Goal: Task Accomplishment & Management: Complete application form

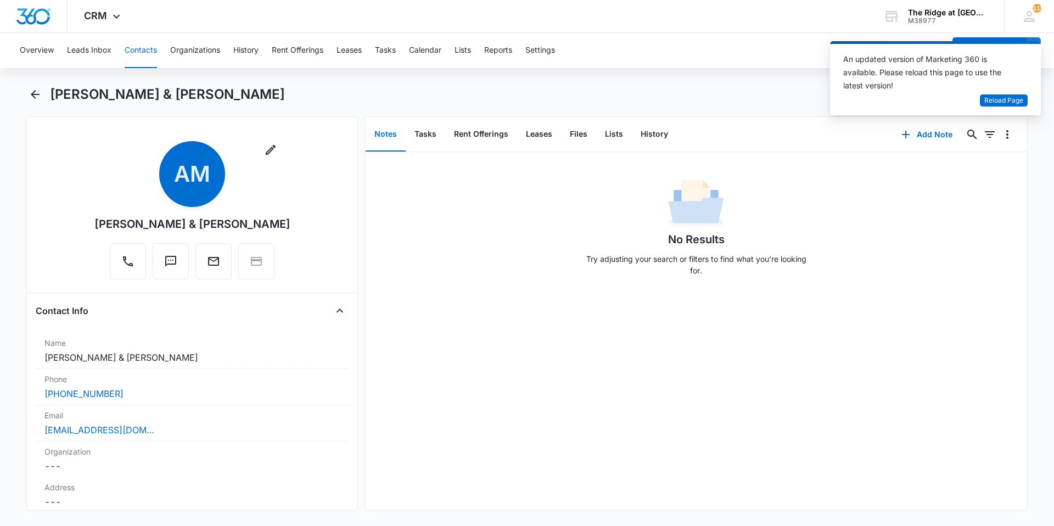
scroll to position [523, 0]
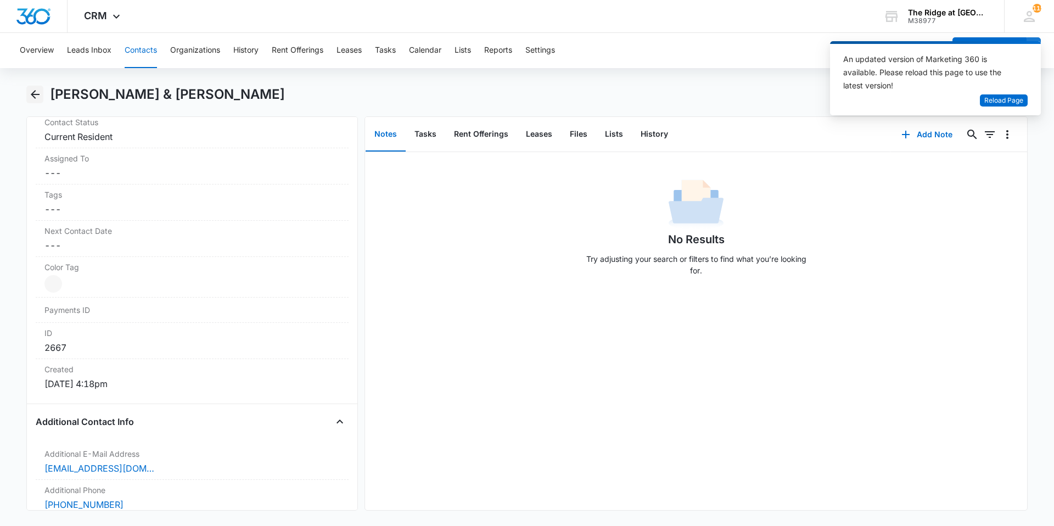
click at [37, 103] on button "Back" at bounding box center [34, 95] width 17 height 18
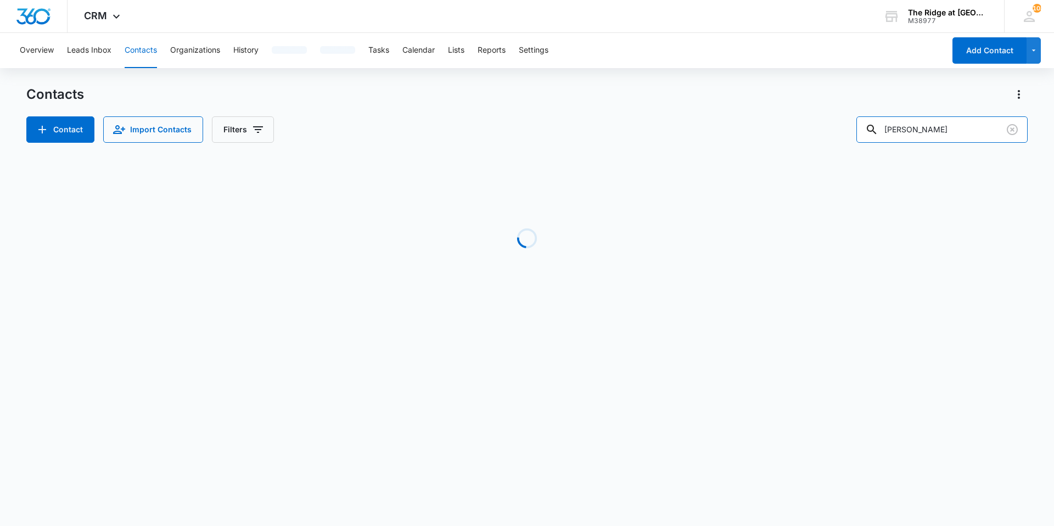
drag, startPoint x: 927, startPoint y: 123, endPoint x: 880, endPoint y: 109, distance: 49.2
click at [875, 128] on div "[PERSON_NAME]" at bounding box center [942, 129] width 171 height 26
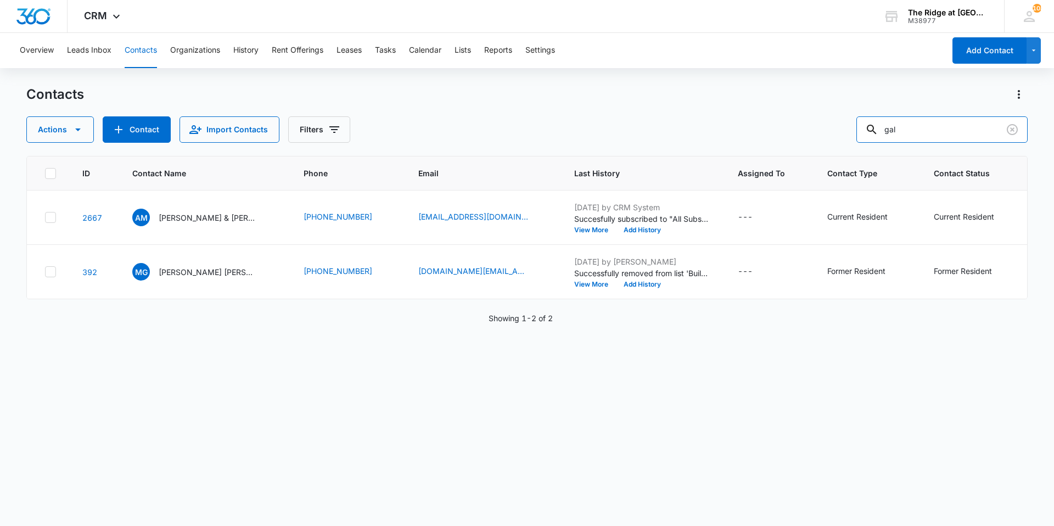
type input "gal"
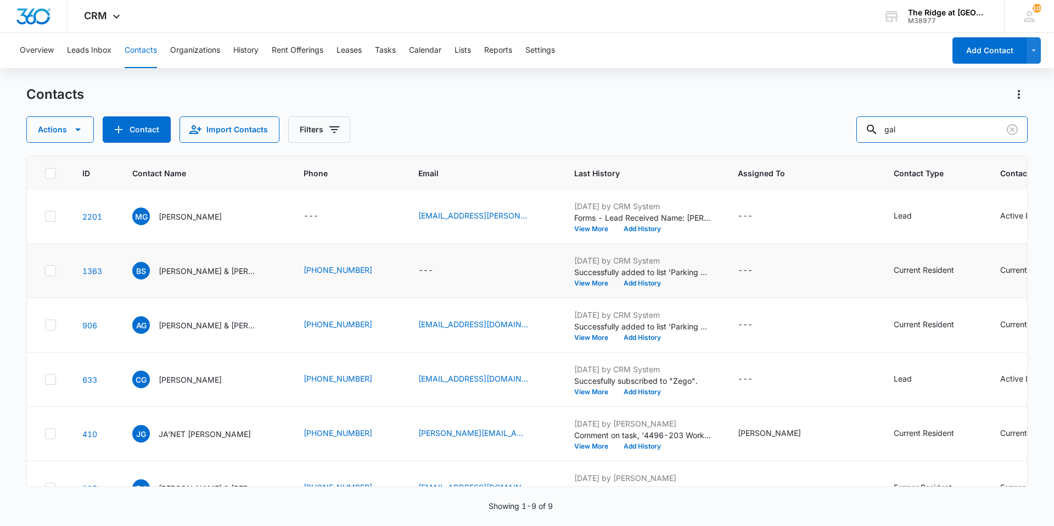
scroll to position [201, 0]
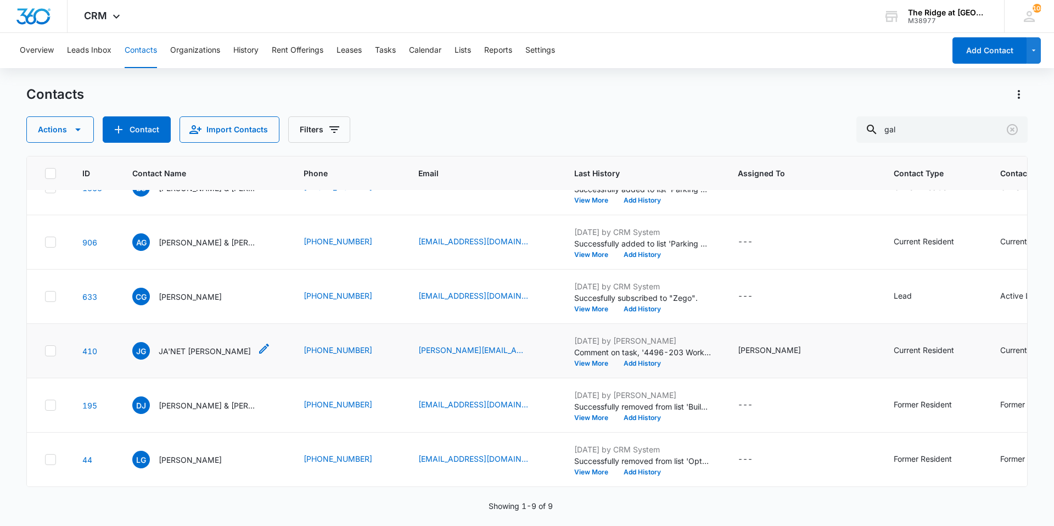
click at [197, 345] on p "JA'NET [PERSON_NAME]" at bounding box center [205, 351] width 92 height 12
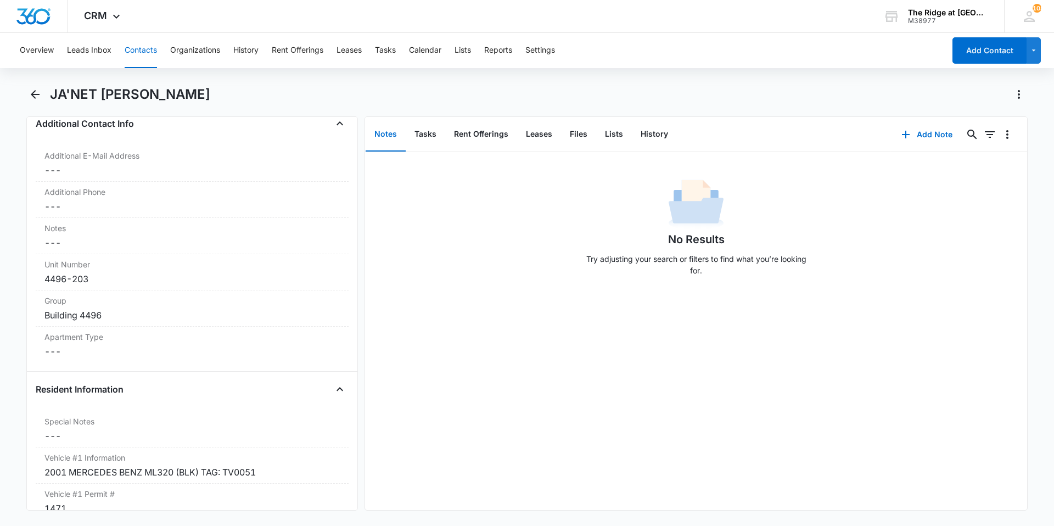
scroll to position [824, 0]
click at [383, 44] on button "Tasks" at bounding box center [385, 50] width 21 height 35
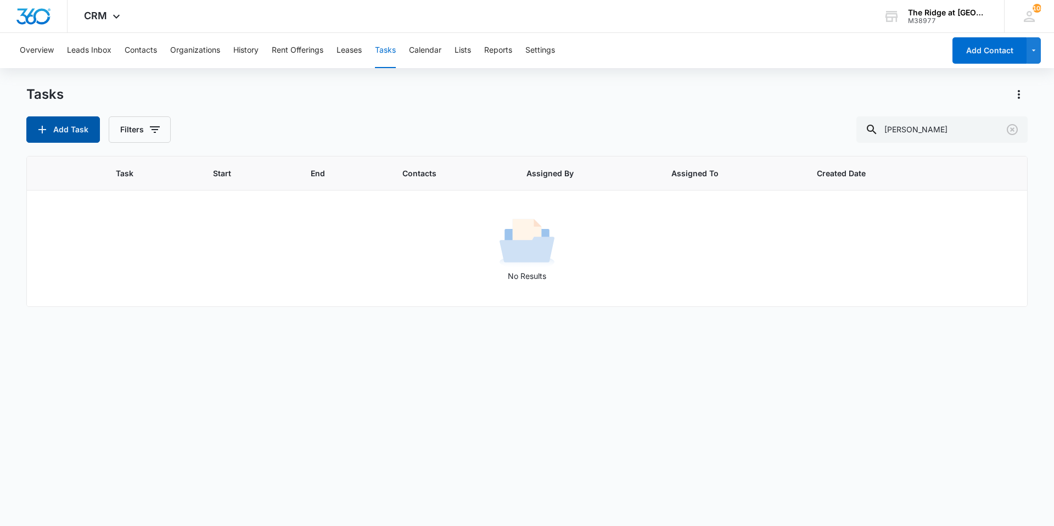
click at [78, 139] on button "Add Task" at bounding box center [63, 129] width 74 height 26
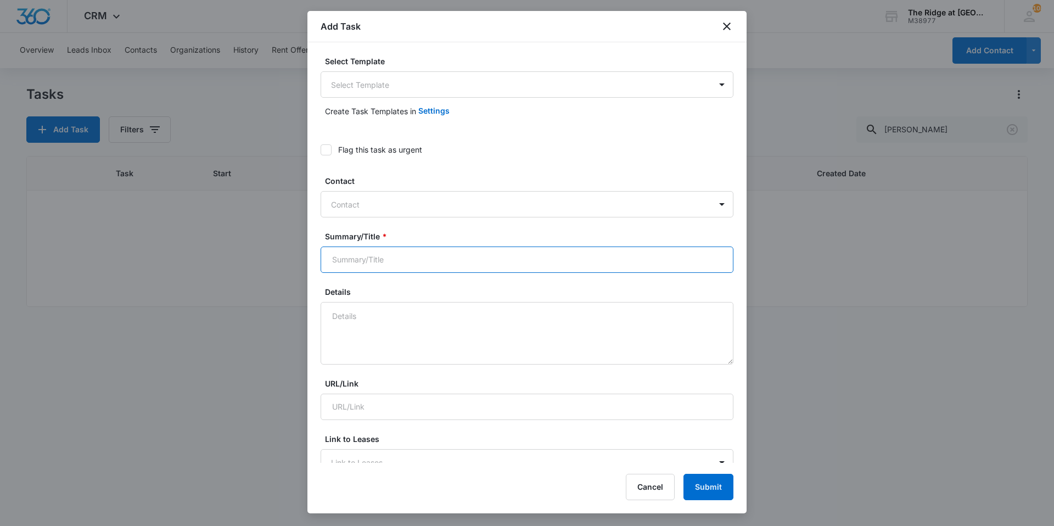
click at [371, 268] on input "Summary/Title *" at bounding box center [527, 260] width 413 height 26
type input "4324-306"
click at [345, 209] on div at bounding box center [520, 205] width 379 height 14
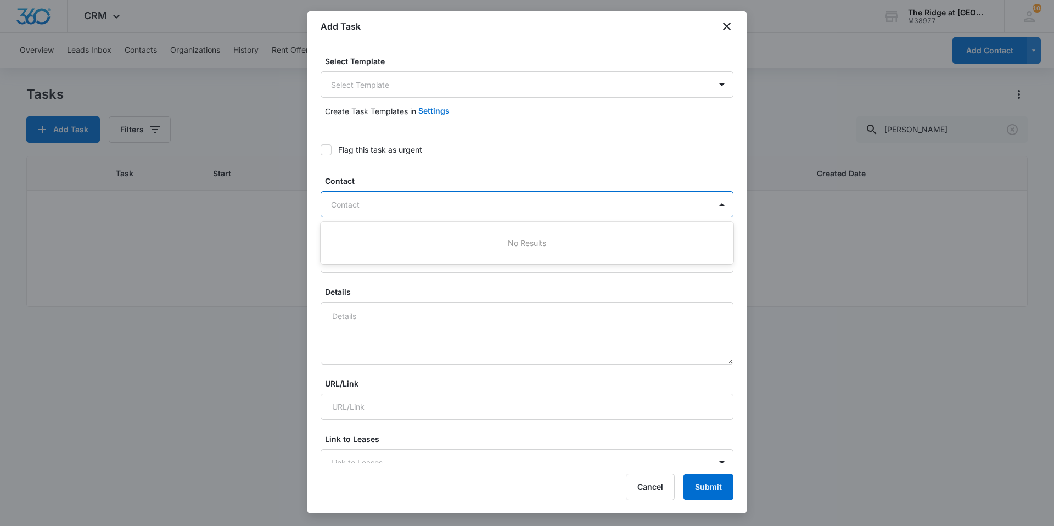
click at [374, 180] on label "Contact" at bounding box center [531, 181] width 413 height 12
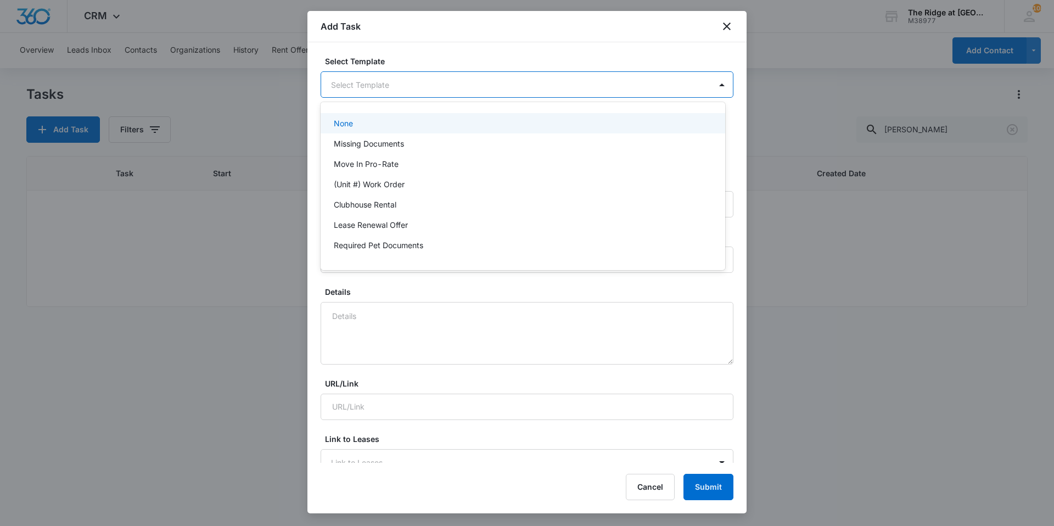
click at [353, 79] on body "CRM Apps Reputation Websites Forms CRM Email Social Content Ads Intelligence Fi…" at bounding box center [527, 263] width 1054 height 526
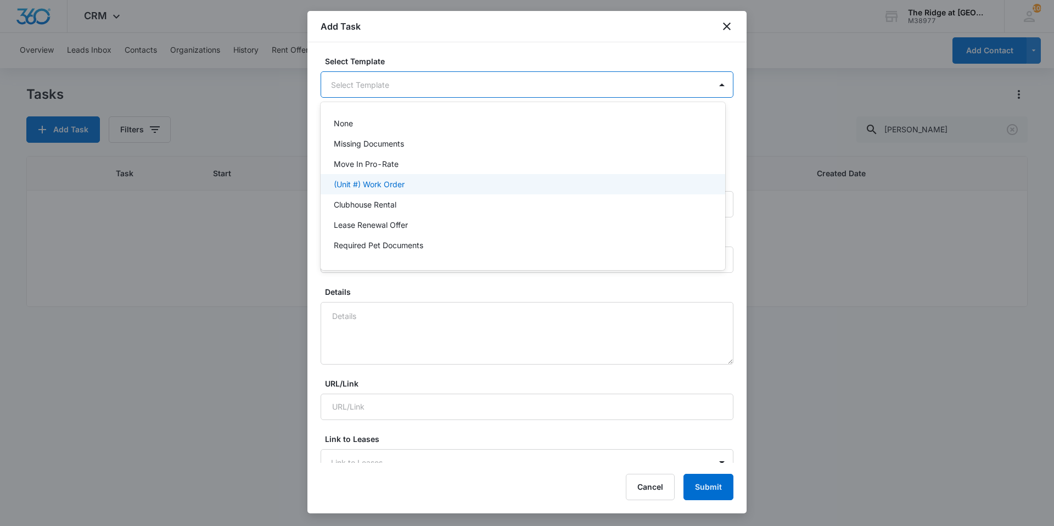
click at [365, 187] on p "(Unit #) Work Order" at bounding box center [369, 184] width 71 height 12
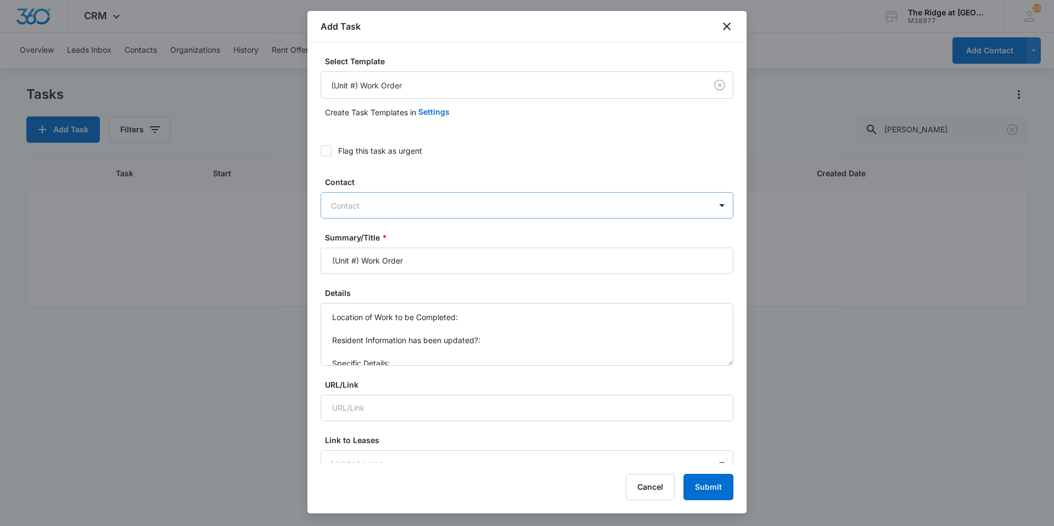
click at [334, 206] on div at bounding box center [520, 206] width 379 height 14
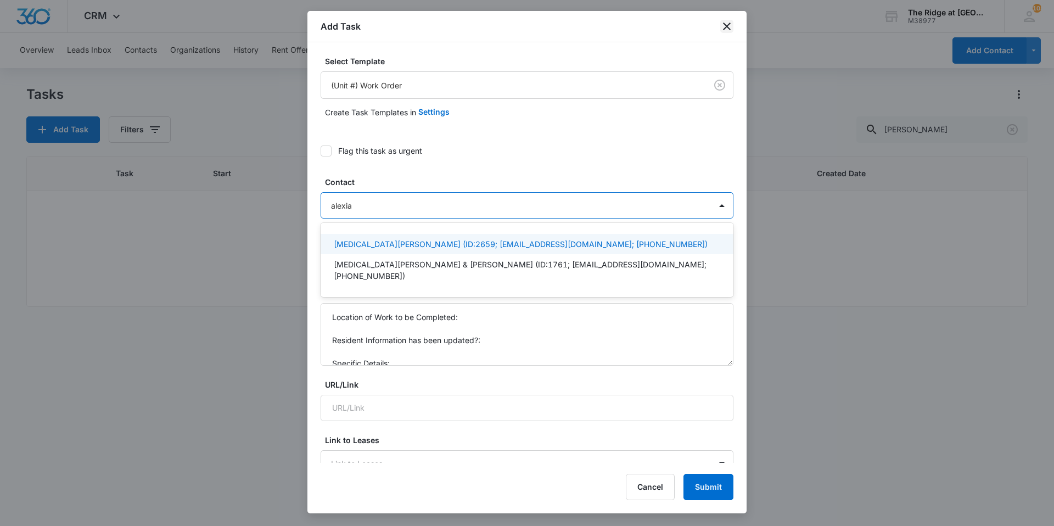
type input "alexia"
click at [725, 26] on icon "close" at bounding box center [726, 26] width 13 height 13
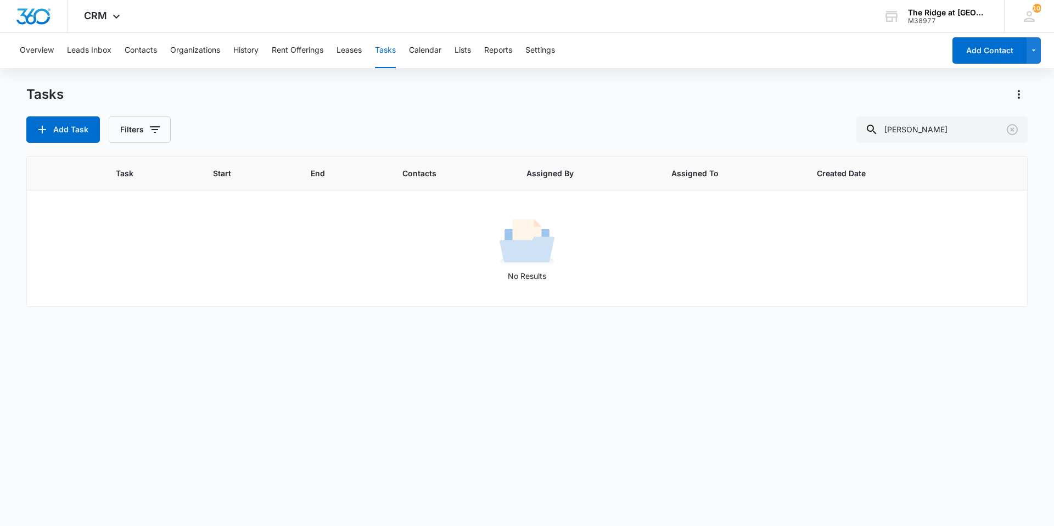
click at [444, 99] on div "Tasks" at bounding box center [526, 95] width 1001 height 18
click at [76, 127] on button "Add Task" at bounding box center [63, 129] width 74 height 26
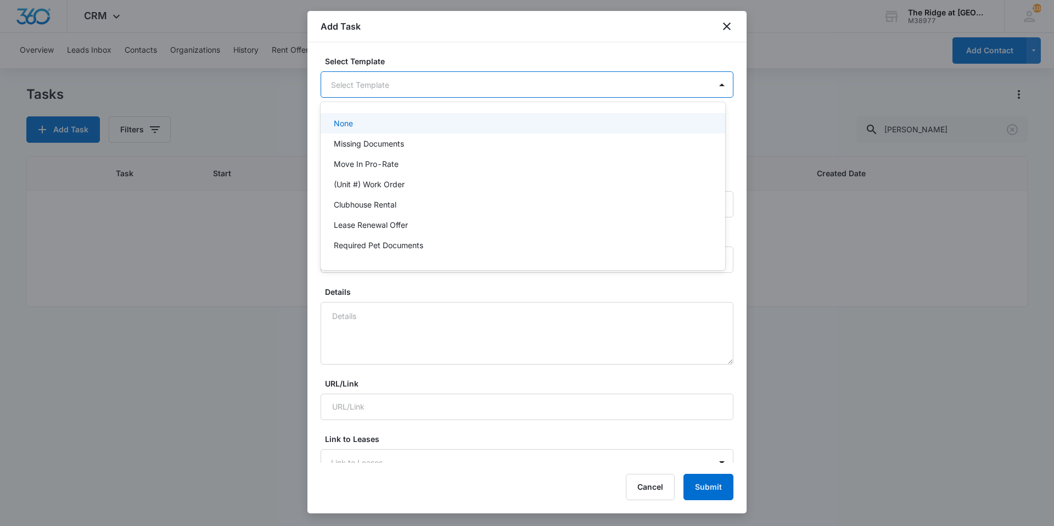
click at [398, 90] on body "CRM Apps Reputation Websites Forms CRM Email Social Content Ads Intelligence Fi…" at bounding box center [527, 263] width 1054 height 526
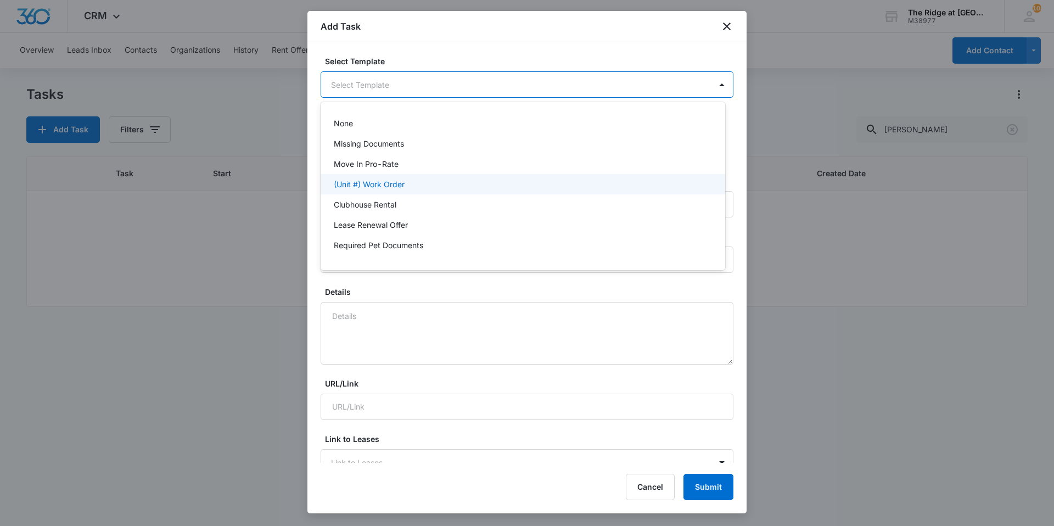
click at [389, 178] on div "(Unit #) Work Order" at bounding box center [523, 184] width 405 height 20
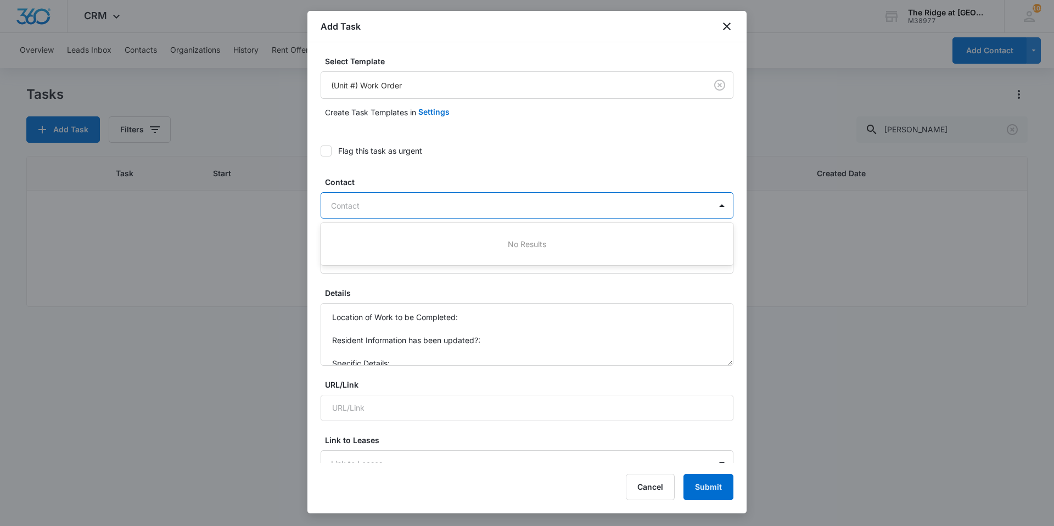
click at [390, 199] on div at bounding box center [520, 206] width 379 height 14
type input "alexia"
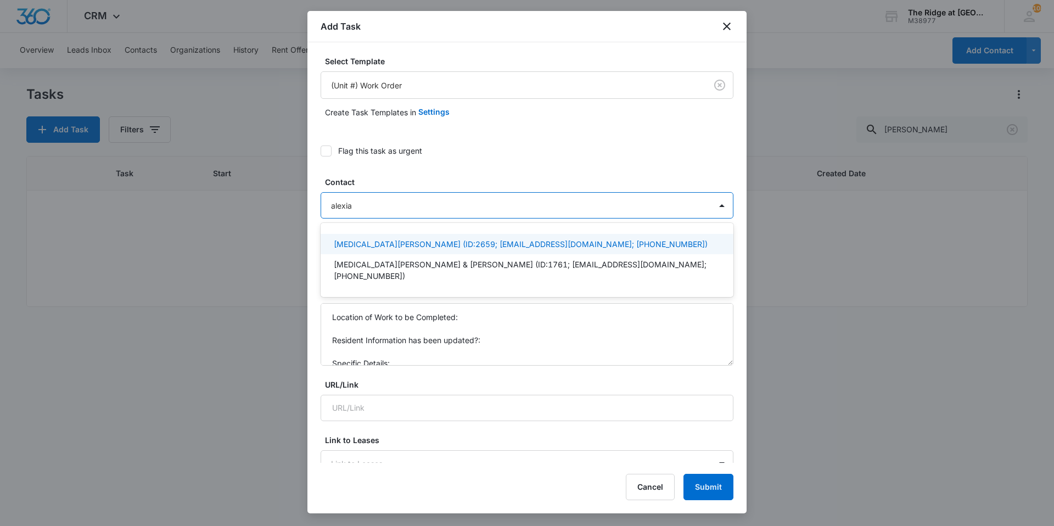
click at [365, 249] on p "[MEDICAL_DATA][PERSON_NAME] (ID:2659; [EMAIL_ADDRESS][DOMAIN_NAME]; [PHONE_NUMB…" at bounding box center [521, 244] width 374 height 12
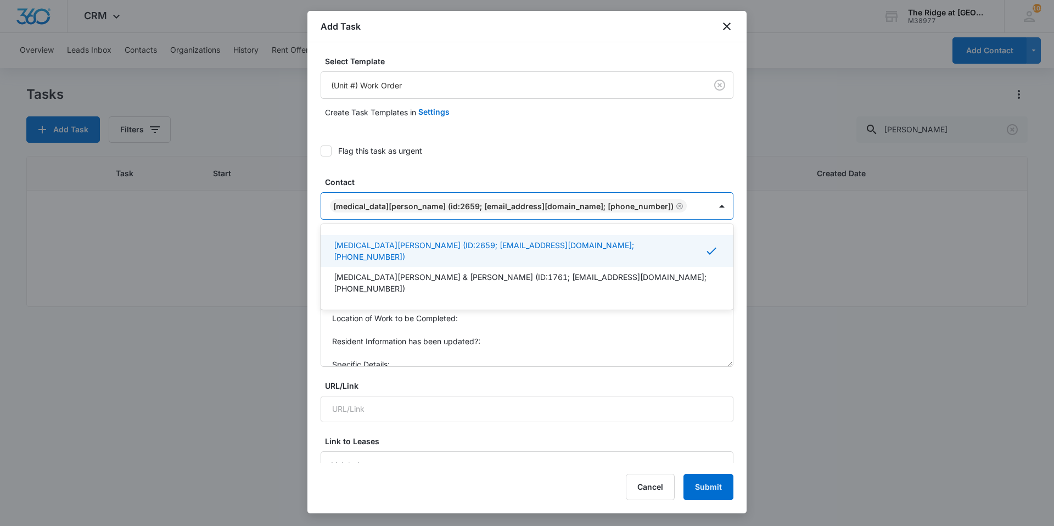
click at [380, 163] on div "Flag this task as urgent" at bounding box center [527, 150] width 413 height 25
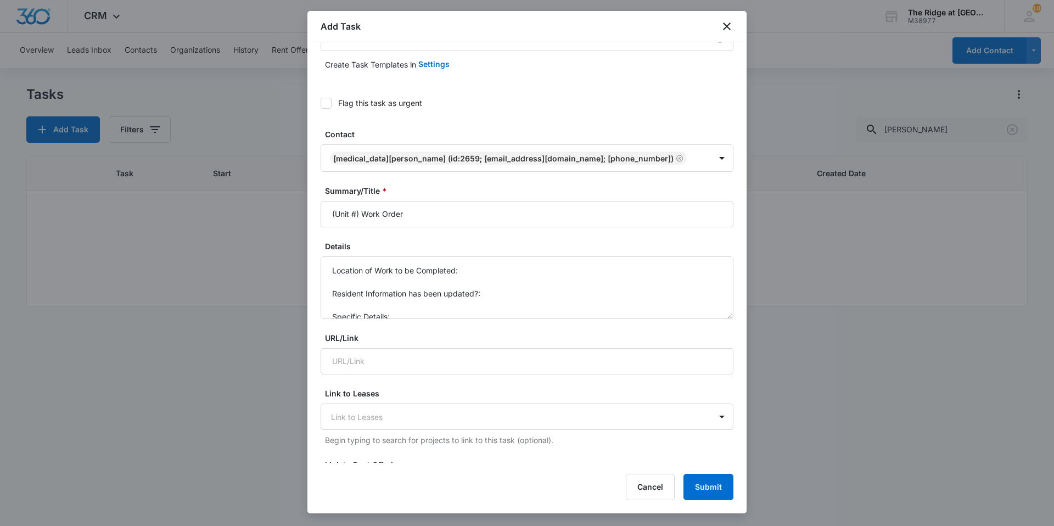
scroll to position [110, 0]
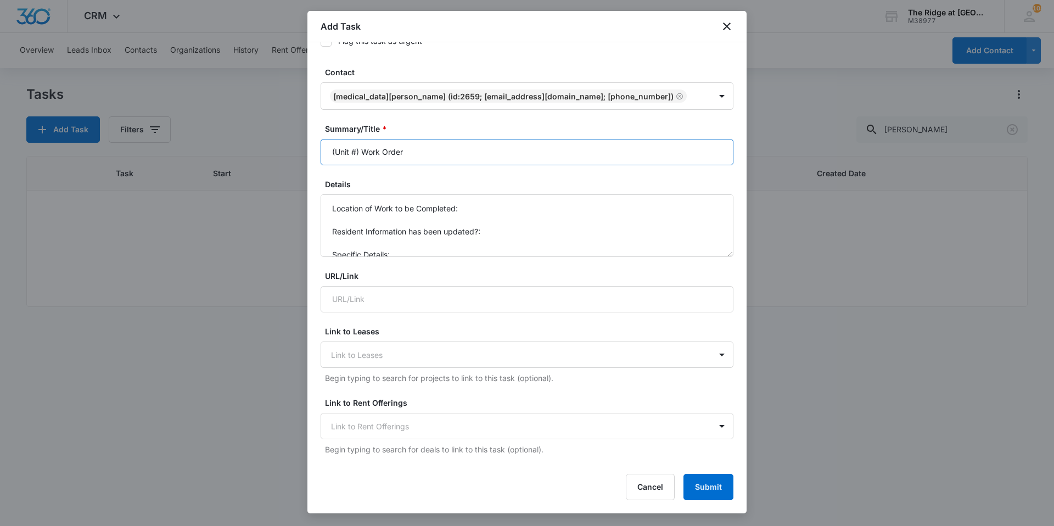
drag, startPoint x: 360, startPoint y: 155, endPoint x: 279, endPoint y: 152, distance: 81.3
click at [279, 153] on body "CRM Apps Reputation Websites Forms CRM Email Social Content Ads Intelligence Fi…" at bounding box center [527, 263] width 1054 height 526
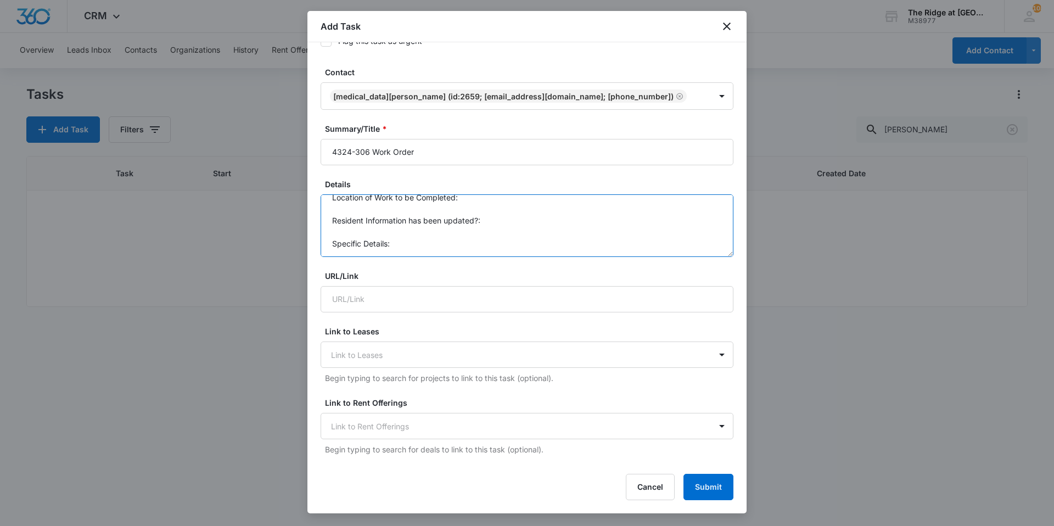
scroll to position [12, 0]
drag, startPoint x: 333, startPoint y: 209, endPoint x: 423, endPoint y: 253, distance: 99.7
click at [423, 253] on textarea "Location of Work to be Completed: Resident Information has been updated?: Speci…" at bounding box center [527, 225] width 413 height 63
click at [434, 146] on input "4324-306 Work Order" at bounding box center [527, 152] width 413 height 26
type input "4324-306 Work Order Install Stackable"
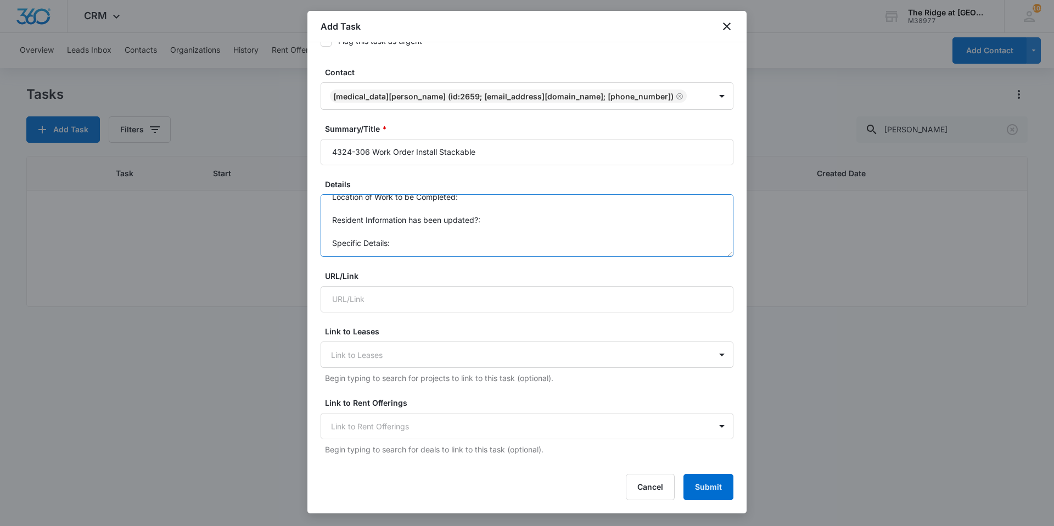
drag, startPoint x: 332, startPoint y: 200, endPoint x: 411, endPoint y: 265, distance: 103.0
click at [411, 265] on form "Select Template (Unit #) Work Order Create Task Templates in Settings Flag this…" at bounding box center [527, 447] width 413 height 1002
type textarea "d"
type textarea "A"
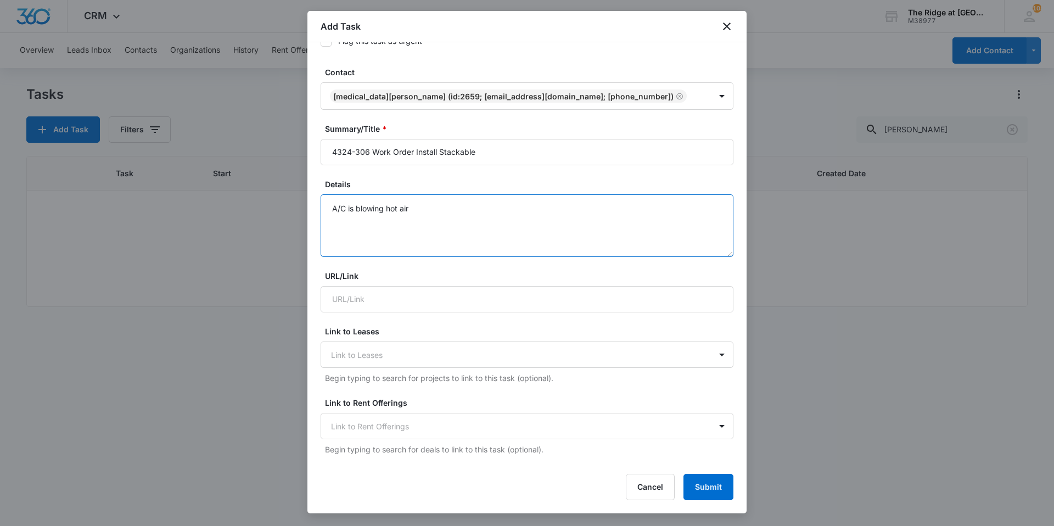
click at [333, 209] on textarea "A/C is blowing hot air" at bounding box center [527, 225] width 413 height 63
type textarea "Also, A/C is blowing hot air"
click at [570, 150] on input "4324-306 Work Order Install Stackable" at bounding box center [527, 152] width 413 height 26
click at [482, 222] on textarea "Also, A/C is blowing hot air" at bounding box center [527, 225] width 413 height 63
click at [413, 148] on input "4324-306 Work Order Install Stackable and A/C Hot Air" at bounding box center [527, 152] width 413 height 26
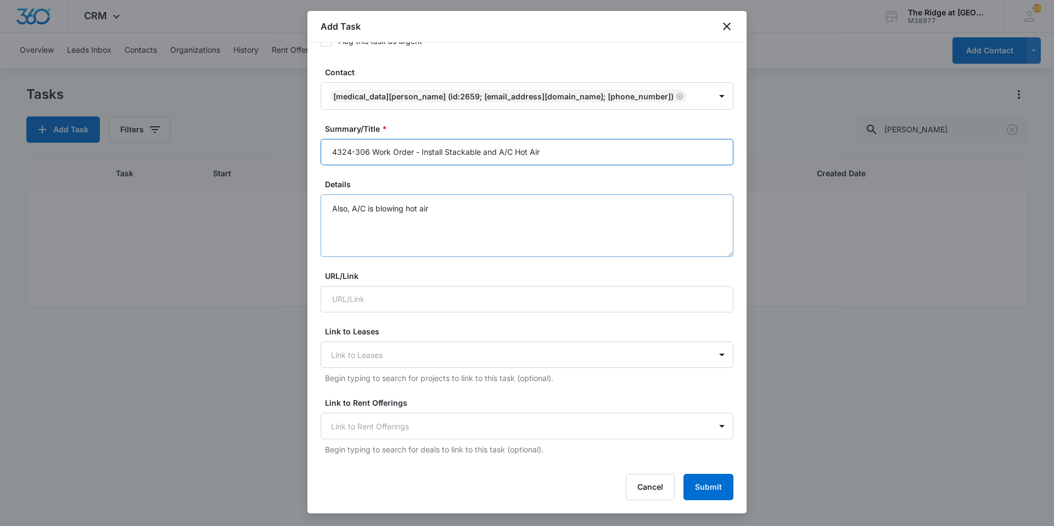
type input "4324-306 Work Order - Install Stackable and A/C Hot Air"
click at [471, 220] on textarea "Also, A/C is blowing hot air" at bounding box center [527, 225] width 413 height 63
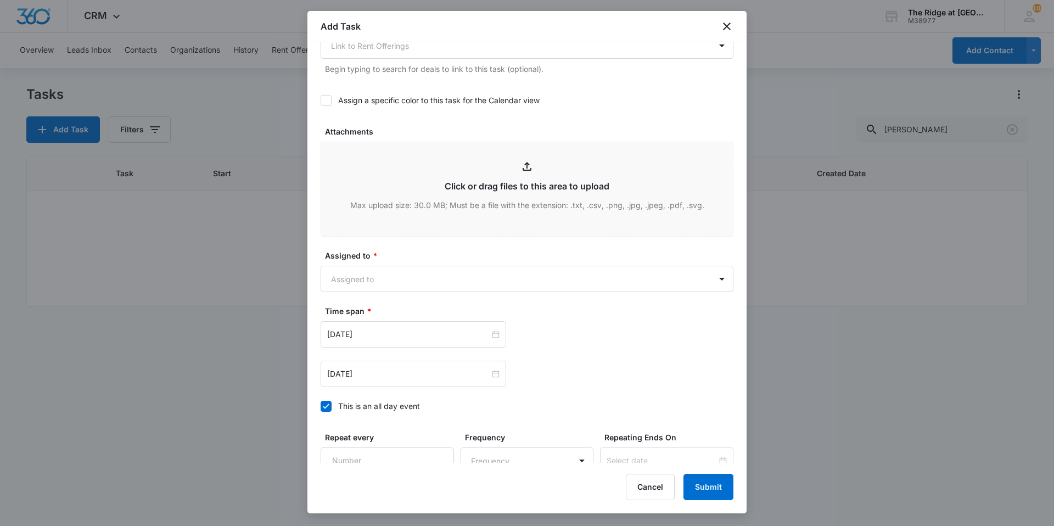
scroll to position [494, 0]
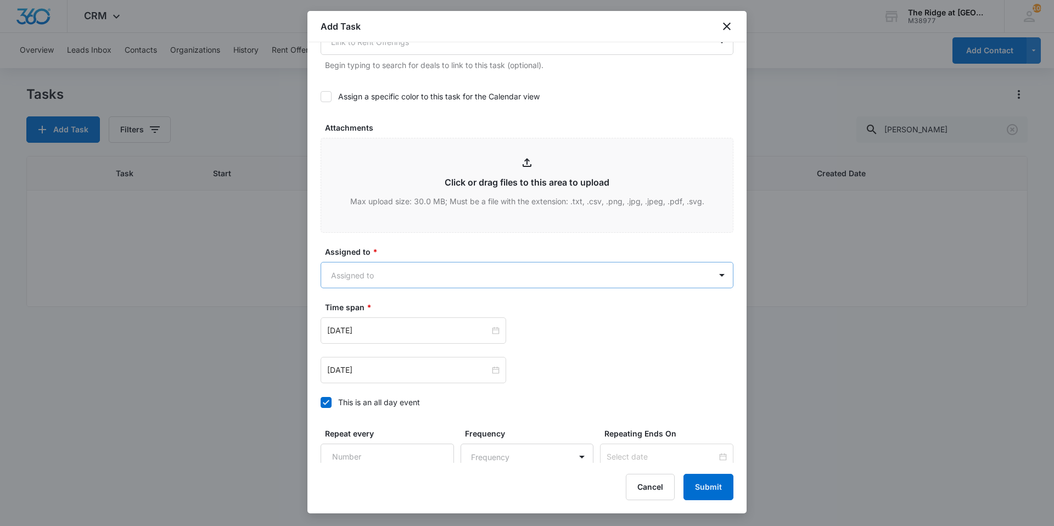
click at [457, 272] on body "CRM Apps Reputation Websites Forms CRM Email Social Content Ads Intelligence Fi…" at bounding box center [527, 263] width 1054 height 526
type input "ric"
click at [428, 310] on div "[PERSON_NAME]" at bounding box center [522, 314] width 376 height 12
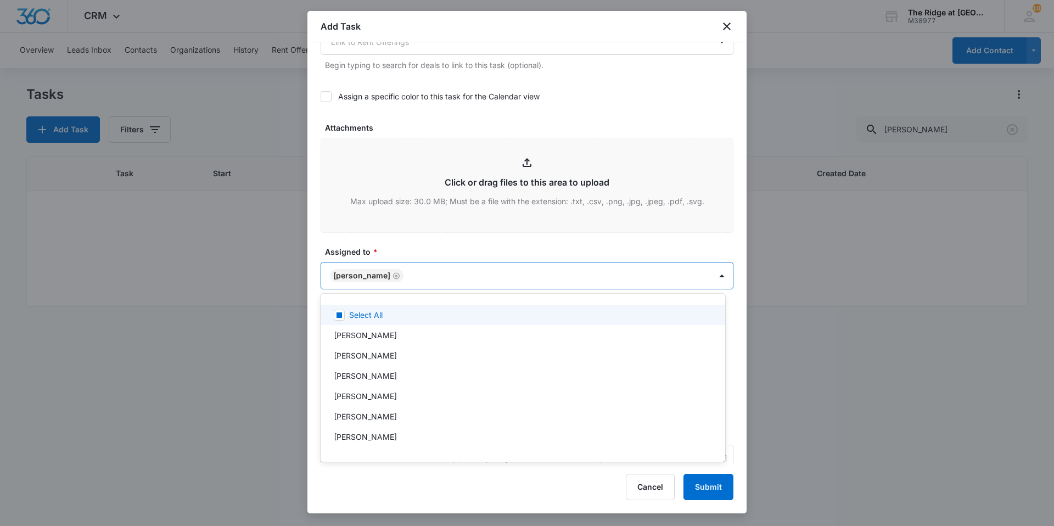
click at [414, 264] on div at bounding box center [527, 263] width 1054 height 526
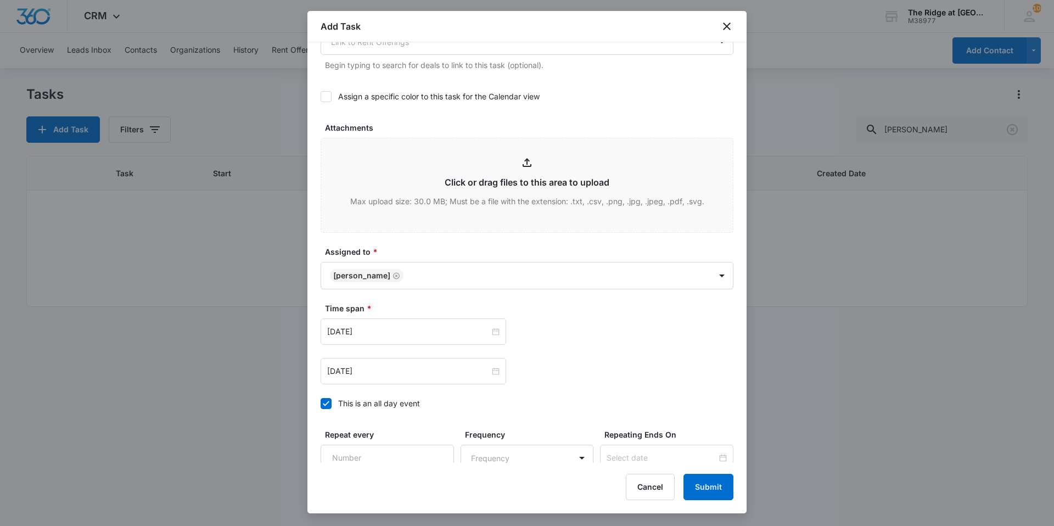
click at [412, 249] on label "Assigned to *" at bounding box center [531, 252] width 413 height 12
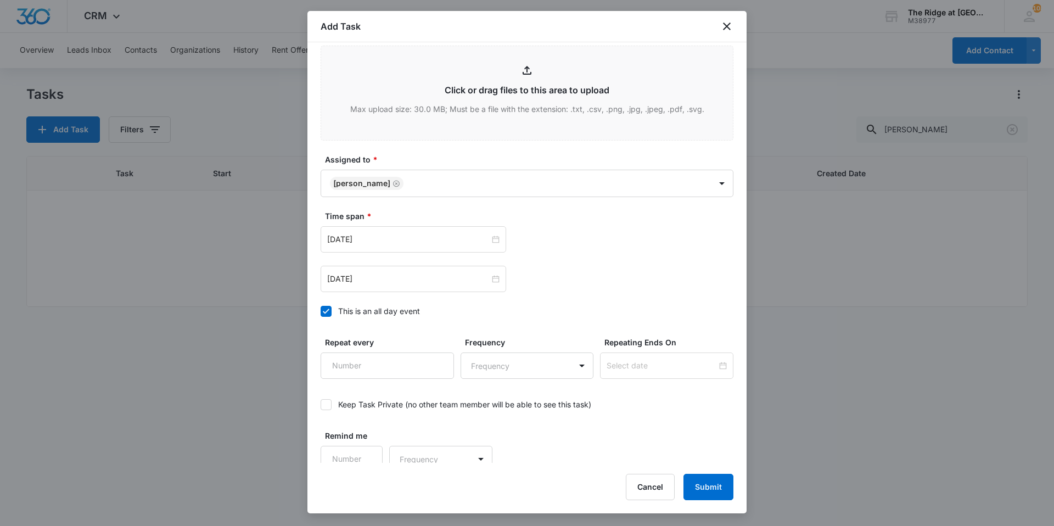
scroll to position [596, 0]
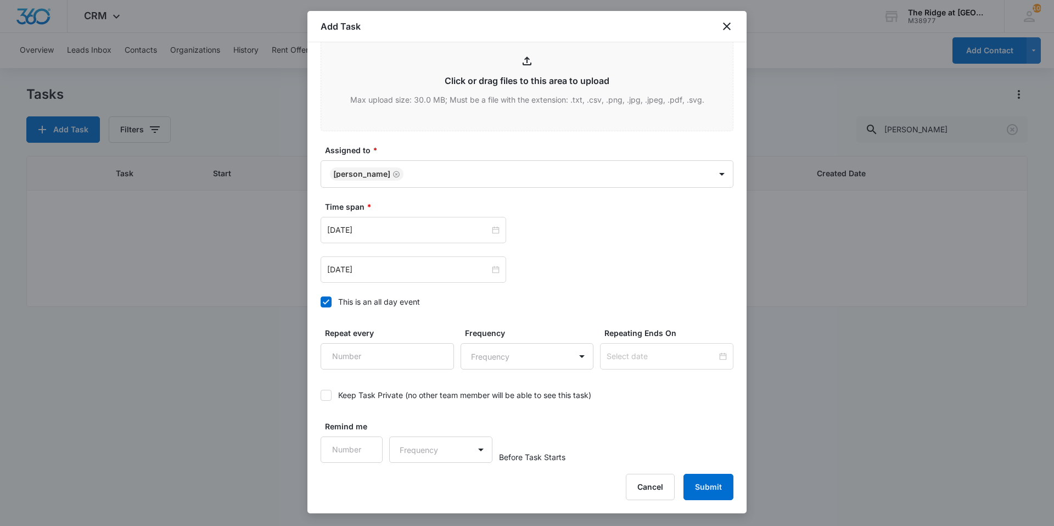
click at [575, 258] on div "[DATE]" at bounding box center [527, 269] width 413 height 26
click at [484, 233] on input "[DATE]" at bounding box center [408, 230] width 163 height 12
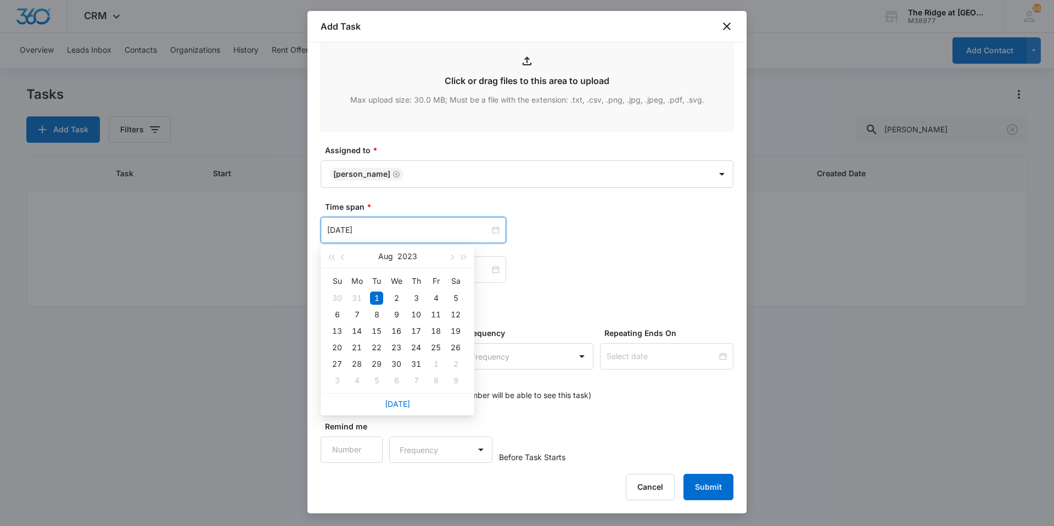
click at [399, 411] on div "[DATE]" at bounding box center [398, 404] width 154 height 22
click at [399, 405] on link "[DATE]" at bounding box center [397, 403] width 25 height 9
type input "[DATE]"
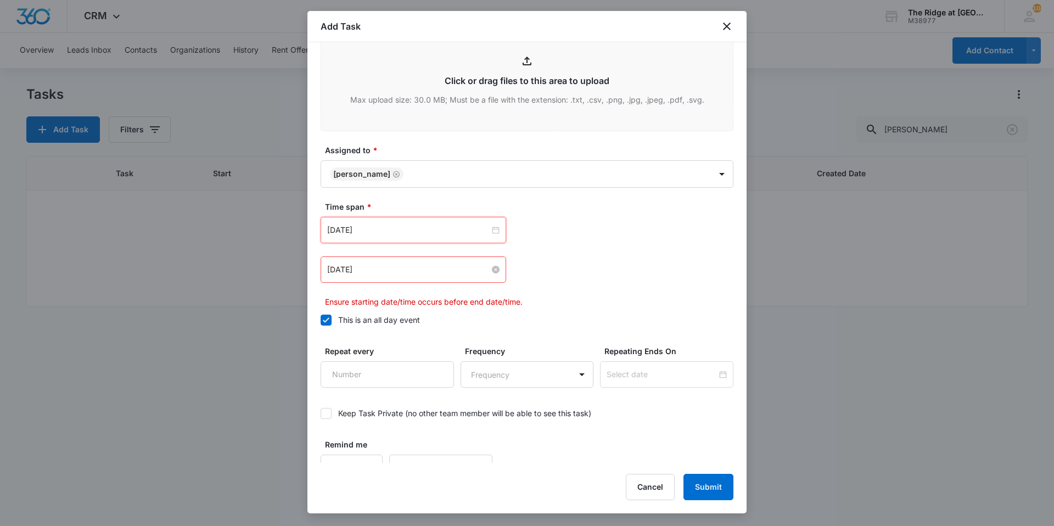
click at [366, 275] on input "[DATE]" at bounding box center [408, 270] width 163 height 12
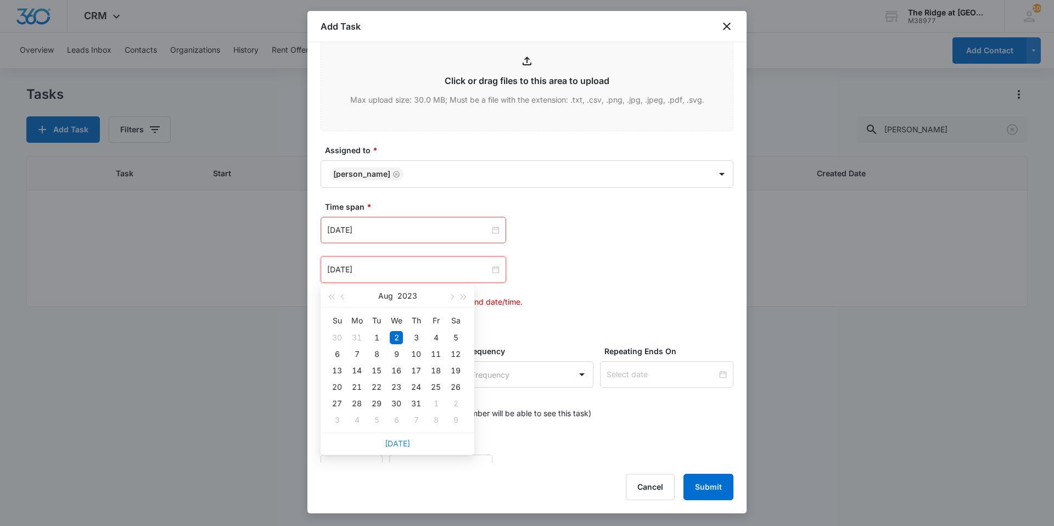
click at [398, 445] on link "[DATE]" at bounding box center [397, 443] width 25 height 9
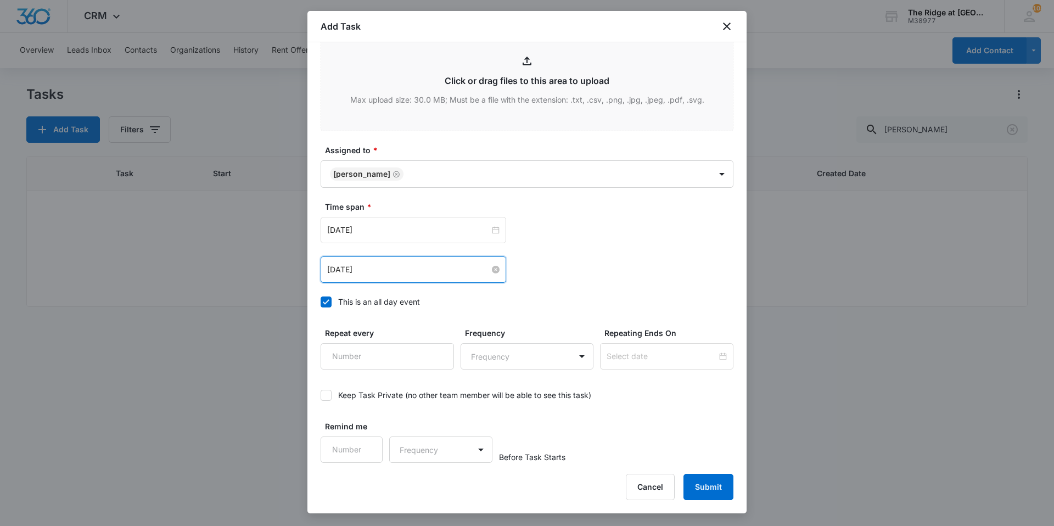
click at [385, 270] on input "[DATE]" at bounding box center [408, 270] width 163 height 12
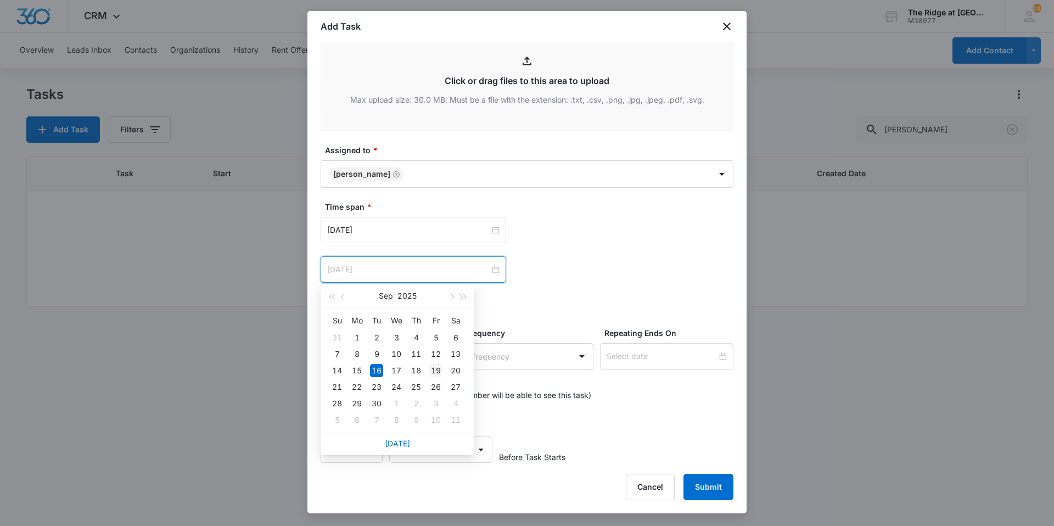
type input "[DATE]"
click at [438, 373] on div "19" at bounding box center [435, 370] width 13 height 13
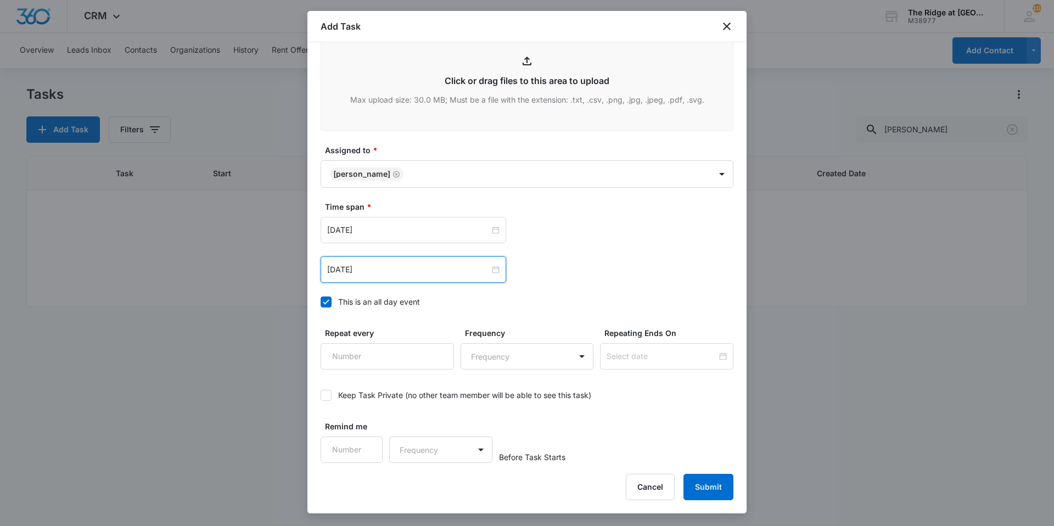
click at [559, 236] on div "[DATE] [DATE] Su Mo Tu We Th Fr Sa 31 1 2 3 4 5 6 7 8 9 10 11 12 13 14 15 16 17…" at bounding box center [527, 230] width 413 height 26
click at [710, 488] on button "Submit" at bounding box center [709, 487] width 50 height 26
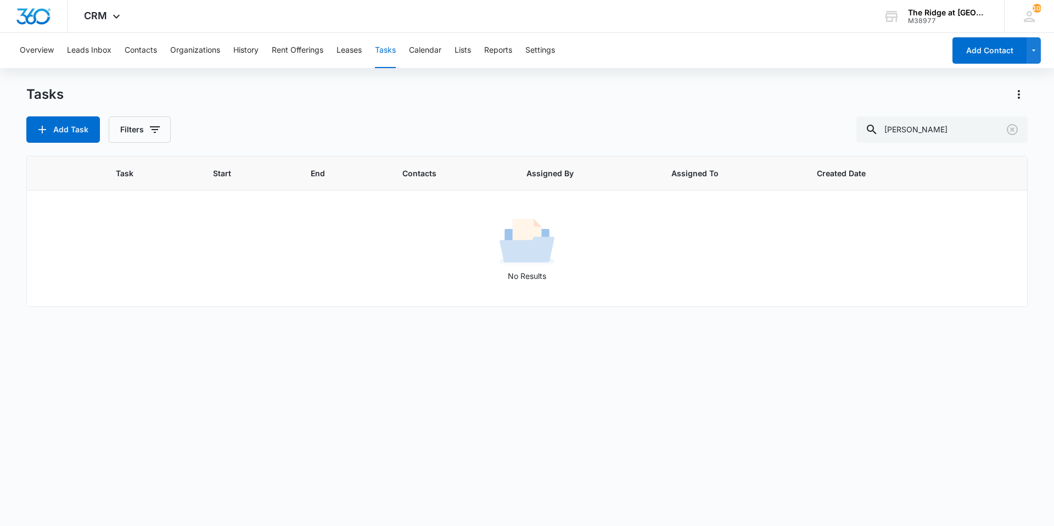
click at [454, 105] on div "Tasks Add Task Filters [PERSON_NAME]" at bounding box center [526, 114] width 1001 height 57
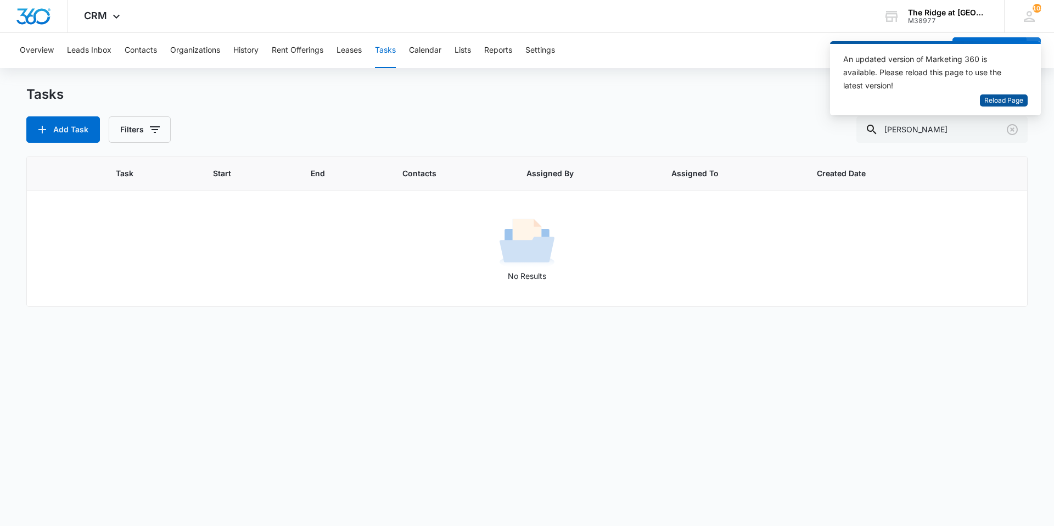
click at [998, 96] on span "Reload Page" at bounding box center [1003, 101] width 39 height 10
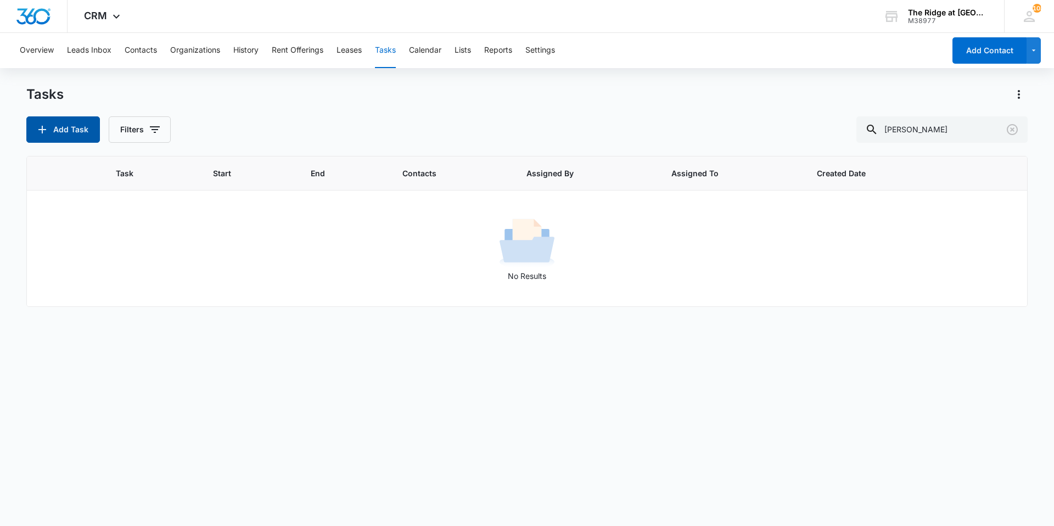
click at [63, 140] on button "Add Task" at bounding box center [63, 129] width 74 height 26
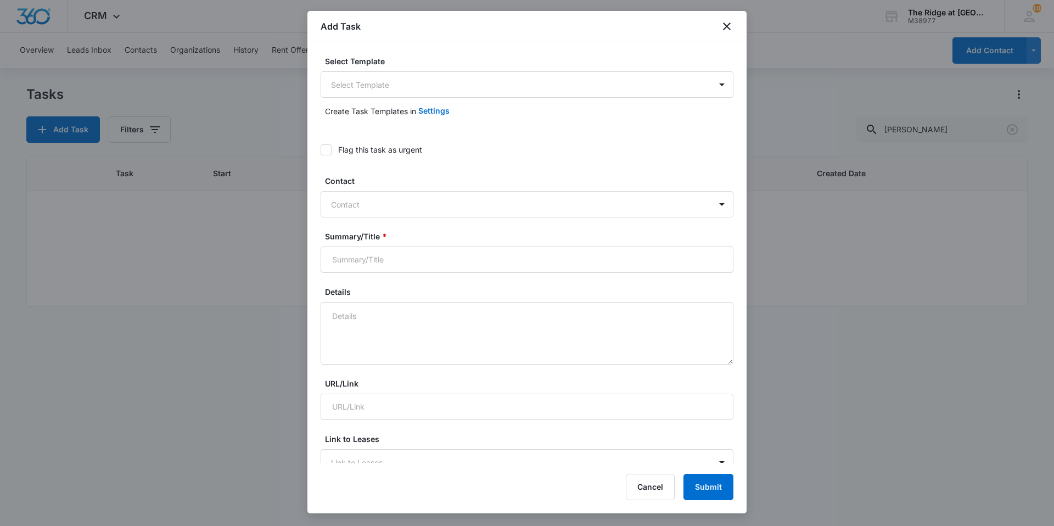
click at [395, 98] on div "Create Task Templates in Settings" at bounding box center [527, 111] width 413 height 26
click at [389, 87] on body "CRM Apps Reputation Websites Forms CRM Email Social Content Ads Intelligence Fi…" at bounding box center [527, 263] width 1054 height 526
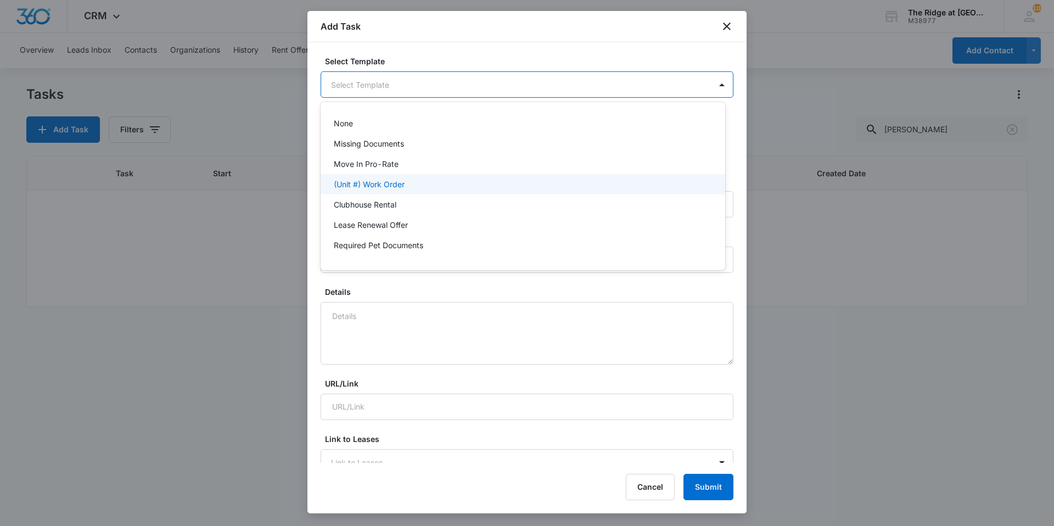
click at [392, 192] on div "(Unit #) Work Order" at bounding box center [523, 184] width 405 height 20
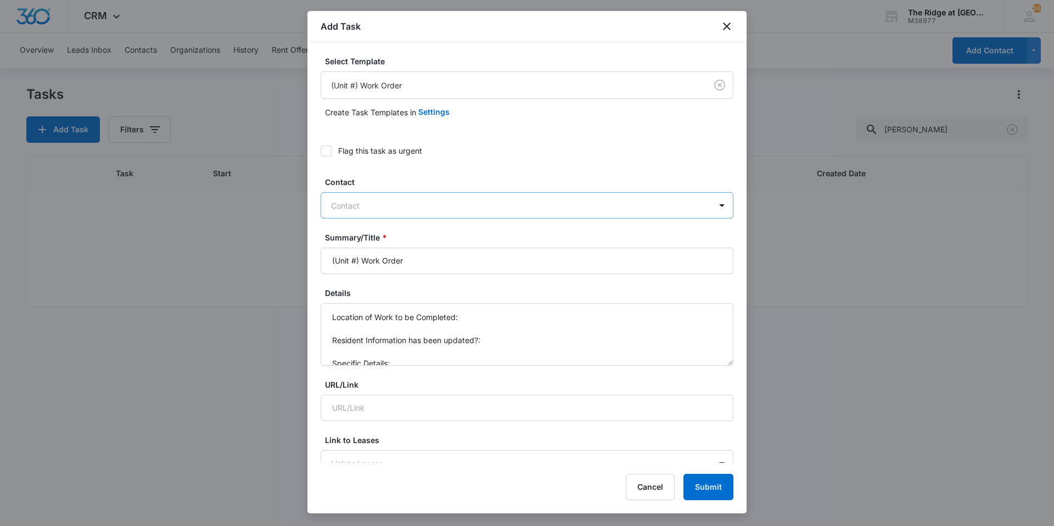
click at [369, 197] on div "Contact" at bounding box center [516, 205] width 390 height 25
type input "thomas"
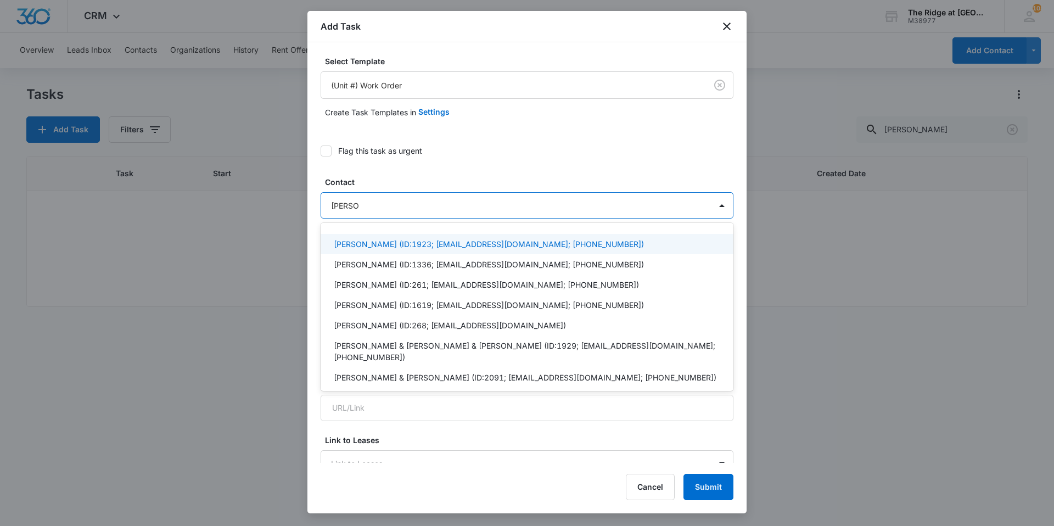
click at [361, 248] on p "Thomas Rivera (ID:1923; riverathomas378@gmail.com; (970) 889-4813)" at bounding box center [489, 244] width 310 height 12
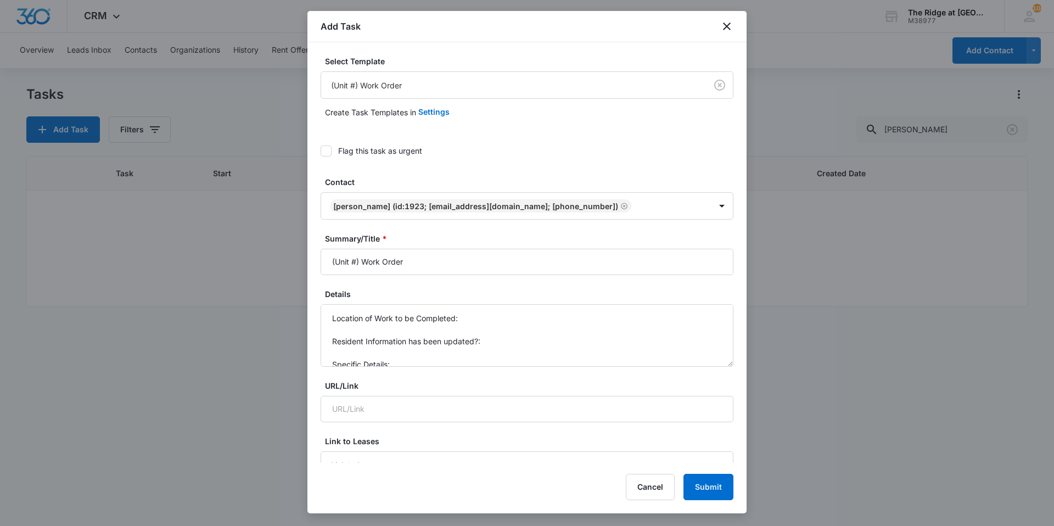
click at [377, 186] on label "Contact" at bounding box center [531, 182] width 413 height 12
drag, startPoint x: 364, startPoint y: 259, endPoint x: 328, endPoint y: 266, distance: 36.3
click at [329, 266] on input "(Unit #) Work Order" at bounding box center [527, 262] width 413 height 26
click at [355, 264] on input "(Unit #) Work Order" at bounding box center [527, 262] width 413 height 26
drag, startPoint x: 361, startPoint y: 266, endPoint x: 316, endPoint y: 261, distance: 44.7
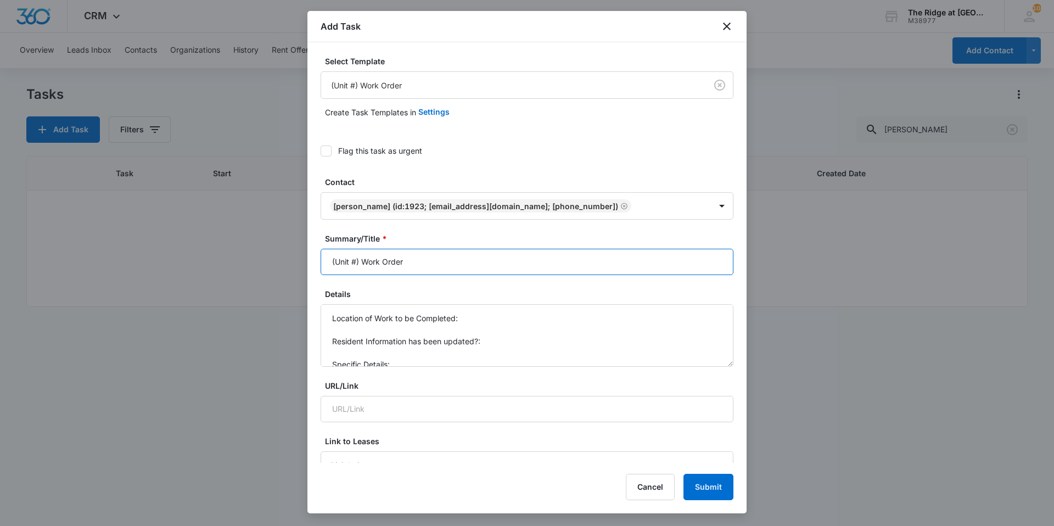
click at [319, 262] on div "Select Template (Unit #) Work Order Create Task Templates in Settings Flag this…" at bounding box center [526, 252] width 439 height 421
click at [428, 260] on input "4498-207 Work Order" at bounding box center [527, 262] width 413 height 26
type input "4498-207 Work Order - Stove/Breaker"
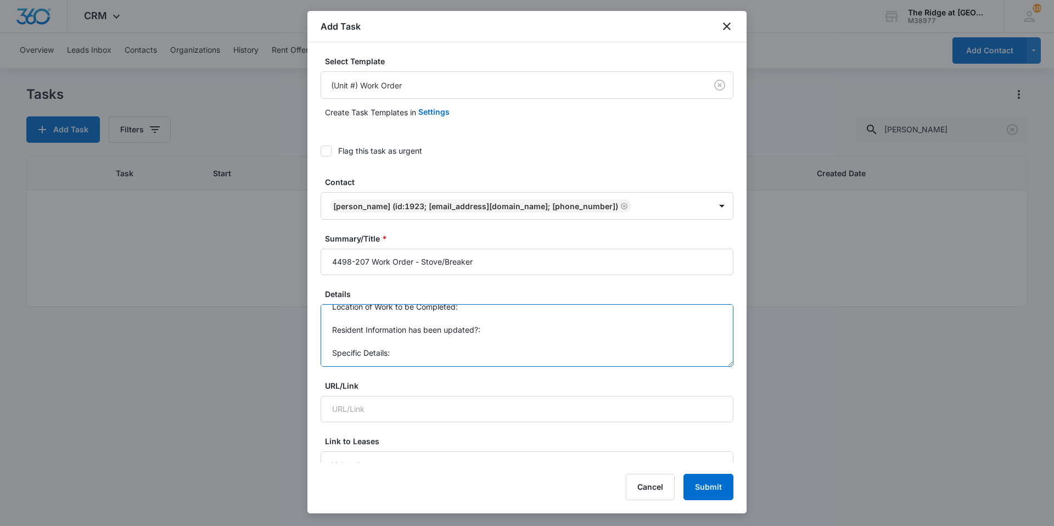
drag, startPoint x: 332, startPoint y: 316, endPoint x: 397, endPoint y: 374, distance: 87.5
type textarea "T"
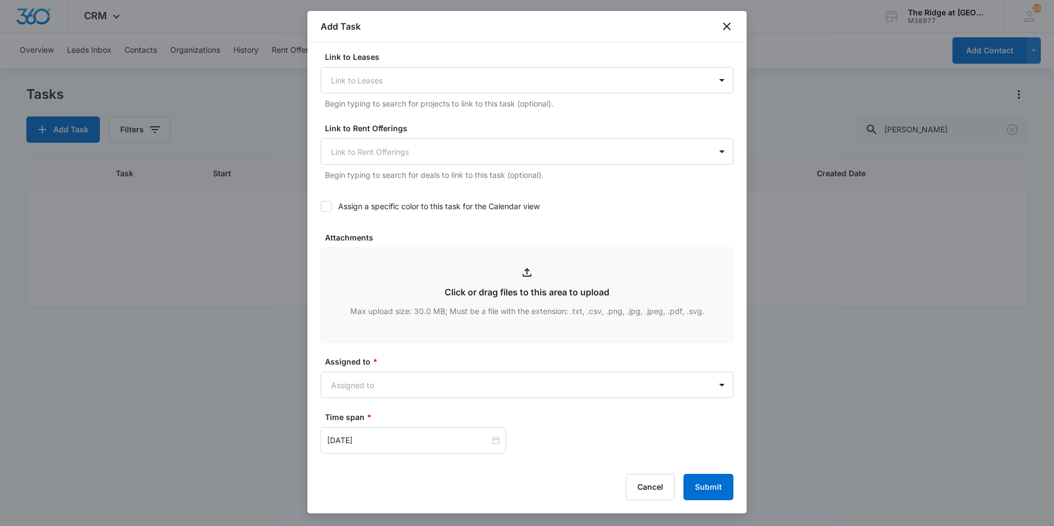
scroll to position [595, 0]
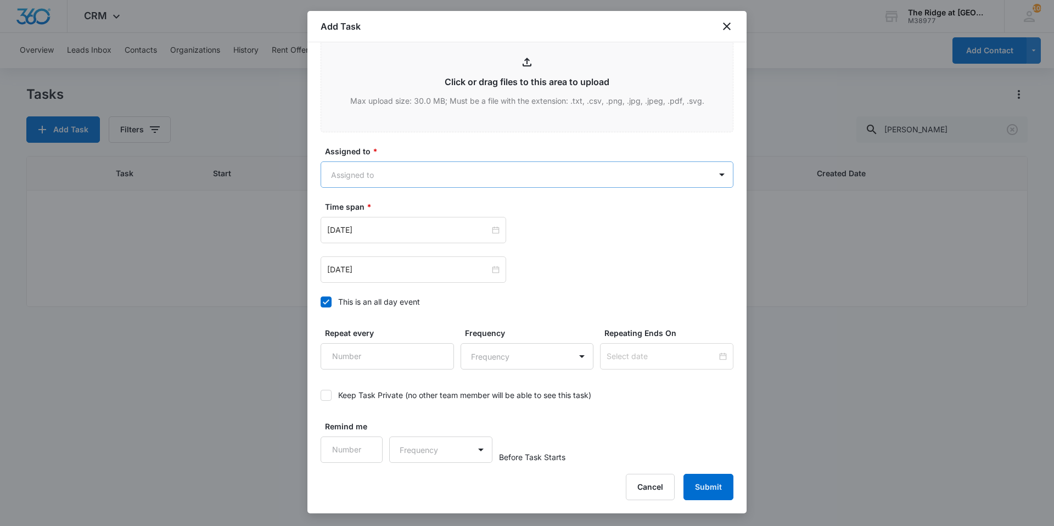
type textarea "Has tripped multiple times"
click at [370, 176] on body "CRM Apps Reputation Websites Forms CRM Email Social Content Ads Intelligence Fi…" at bounding box center [527, 263] width 1054 height 526
type input "ricar"
drag, startPoint x: 366, startPoint y: 209, endPoint x: 407, endPoint y: 144, distance: 76.3
click at [366, 209] on p "[PERSON_NAME]" at bounding box center [365, 214] width 63 height 12
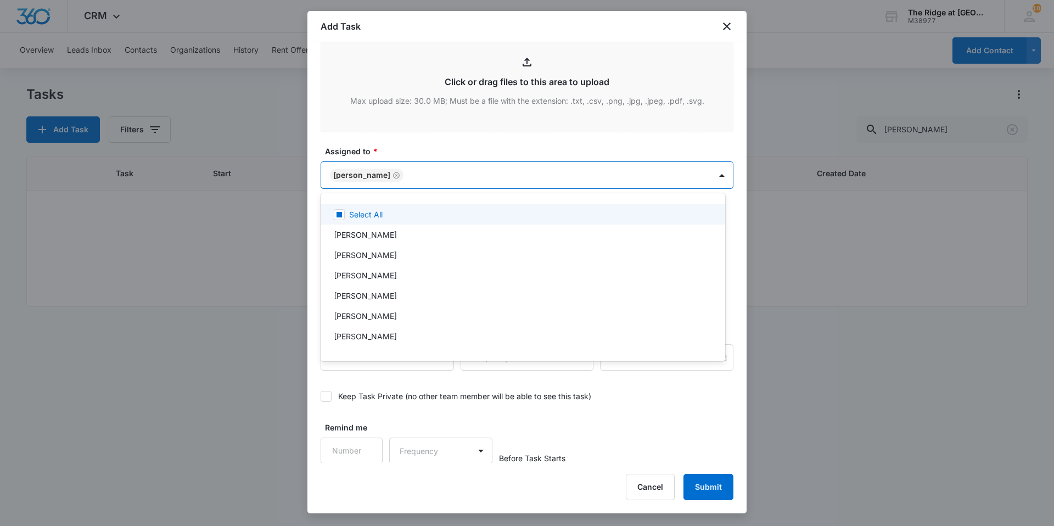
click at [409, 143] on div at bounding box center [527, 263] width 1054 height 526
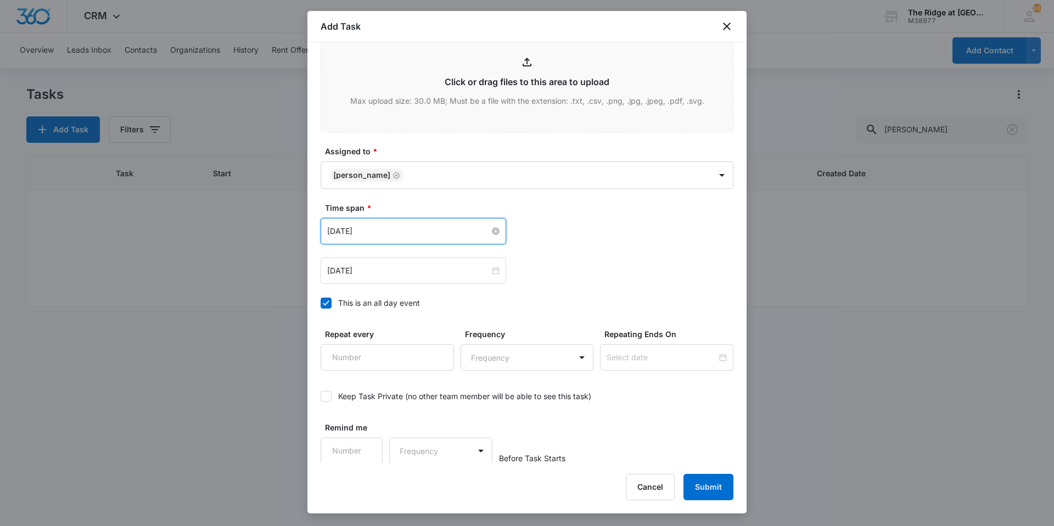
click at [389, 231] on input "[DATE]" at bounding box center [408, 231] width 163 height 12
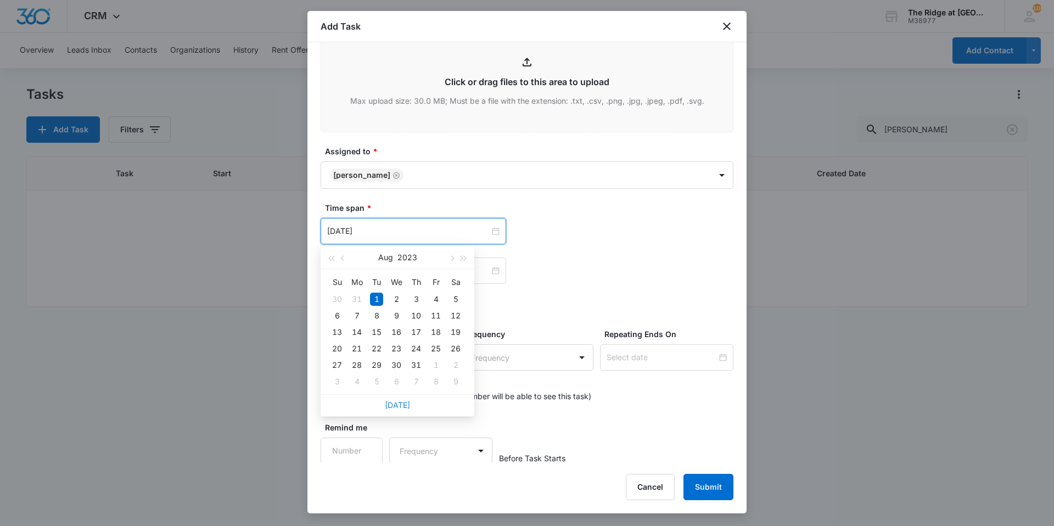
click at [390, 404] on link "[DATE]" at bounding box center [397, 404] width 25 height 9
type input "[DATE]"
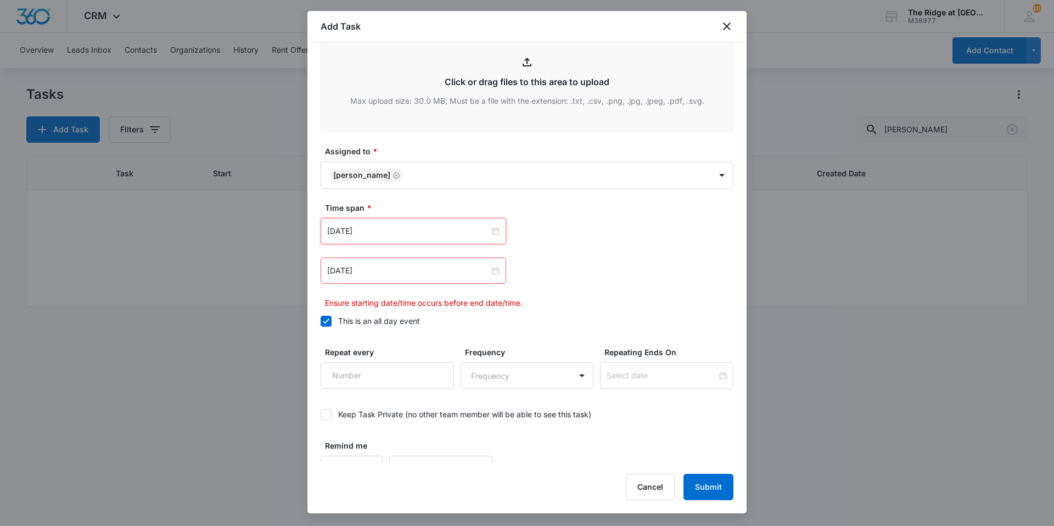
click at [544, 278] on div "[DATE]" at bounding box center [527, 271] width 413 height 26
click at [417, 290] on div "Sep 16, 2025 Sep 2025 Su Mo Tu We Th Fr Sa 31 1 2 3 4 5 6 7 8 9 10 11 12 13 14 …" at bounding box center [527, 263] width 413 height 91
click at [403, 285] on div "Sep 16, 2025 Sep 2025 Su Mo Tu We Th Fr Sa 31 1 2 3 4 5 6 7 8 9 10 11 12 13 14 …" at bounding box center [527, 263] width 413 height 91
click at [398, 278] on div "[DATE]" at bounding box center [414, 271] width 186 height 26
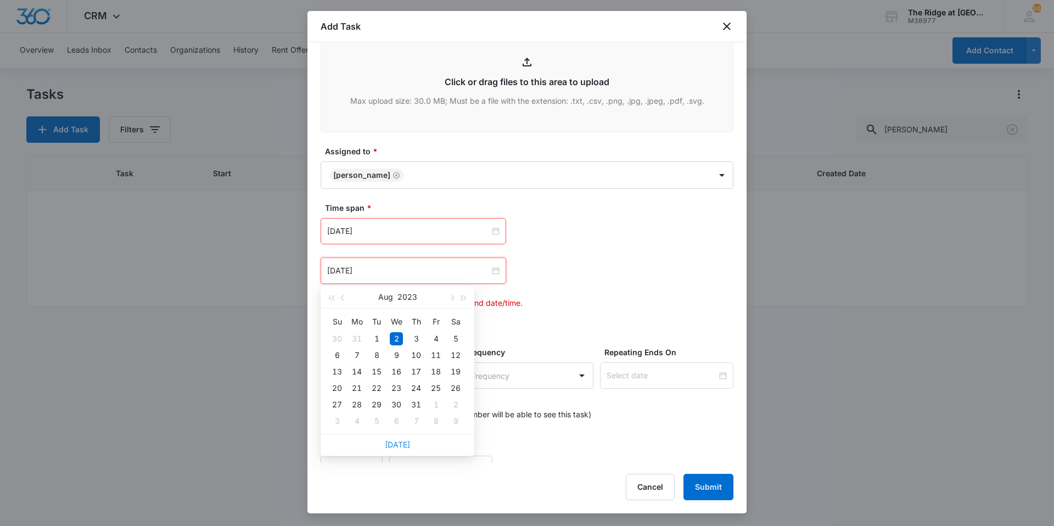
click at [399, 443] on link "[DATE]" at bounding box center [397, 444] width 25 height 9
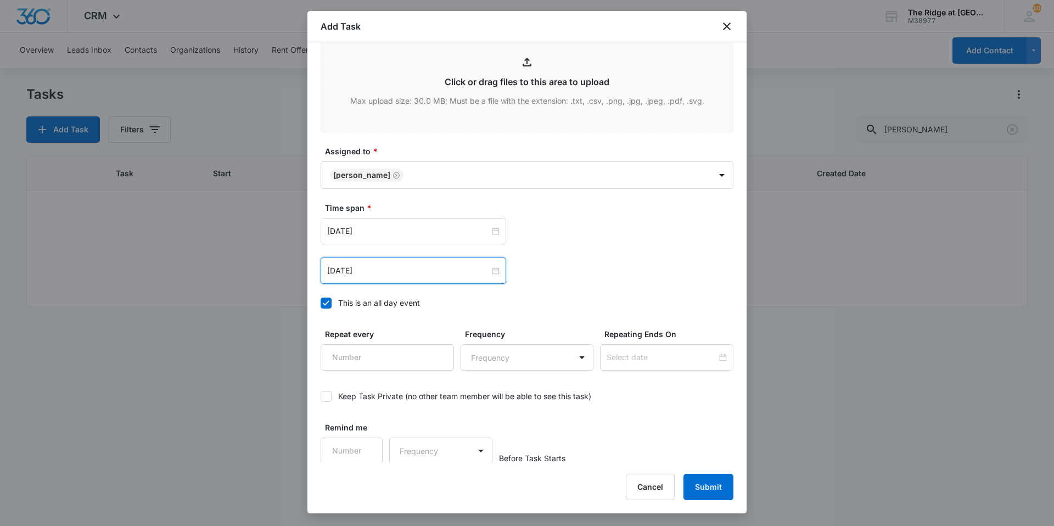
click at [594, 243] on div "[DATE] [DATE] Su Mo Tu We Th Fr Sa 31 1 2 3 4 5 6 7 8 9 10 11 12 13 14 15 16 17…" at bounding box center [527, 231] width 413 height 26
click at [450, 283] on div "[DATE]" at bounding box center [414, 271] width 186 height 26
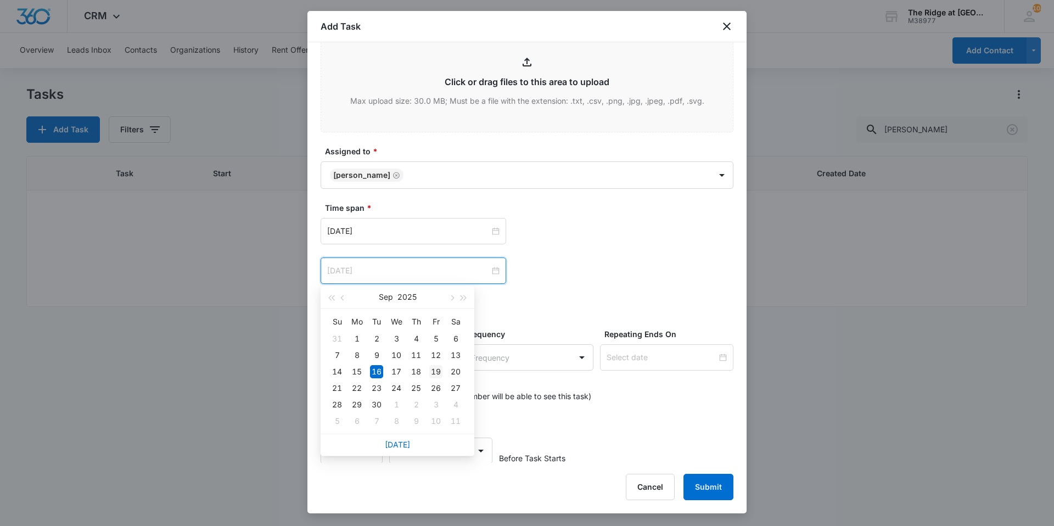
type input "[DATE]"
click at [445, 370] on td "19" at bounding box center [436, 371] width 20 height 16
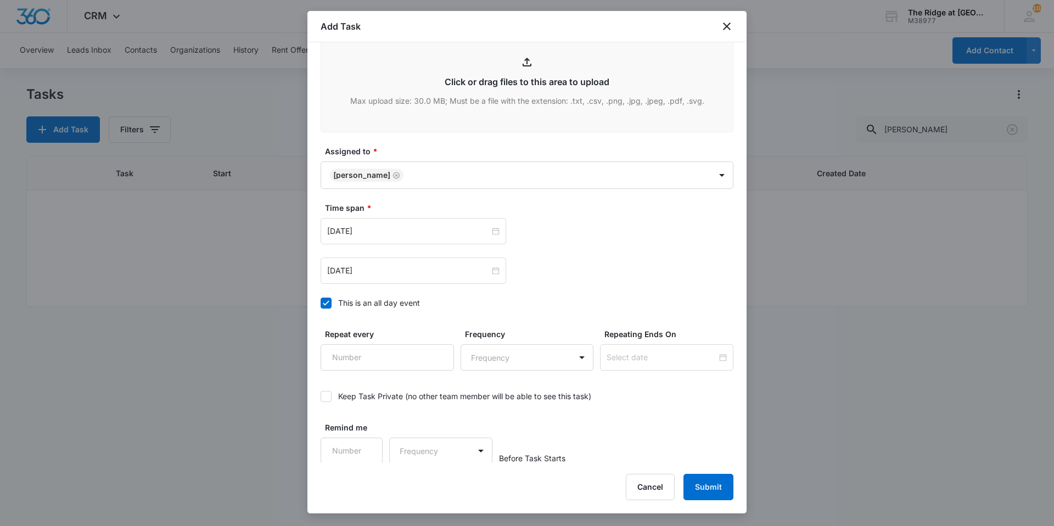
click at [616, 256] on div "Sep 16, 2025 Sep 2025 Su Mo Tu We Th Fr Sa 31 1 2 3 4 5 6 7 8 9 10 11 12 13 14 …" at bounding box center [527, 251] width 413 height 66
click at [704, 493] on button "Submit" at bounding box center [709, 487] width 50 height 26
